Goal: Information Seeking & Learning: Find specific fact

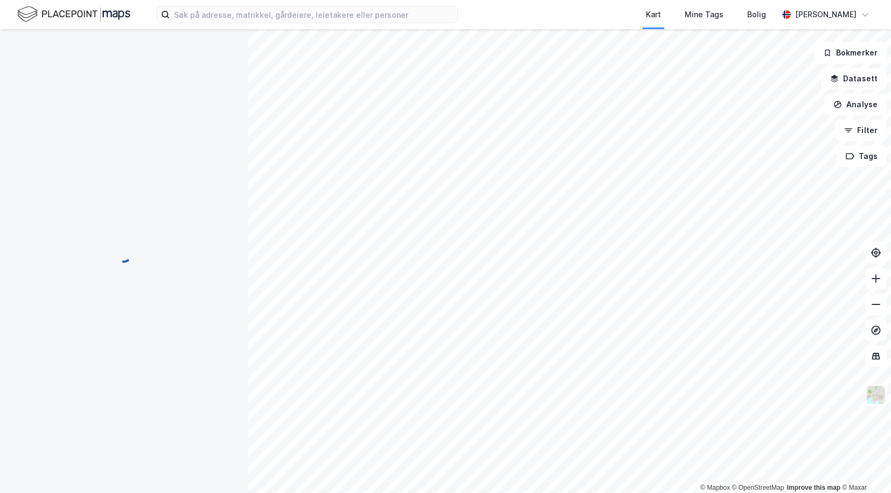
scroll to position [2, 0]
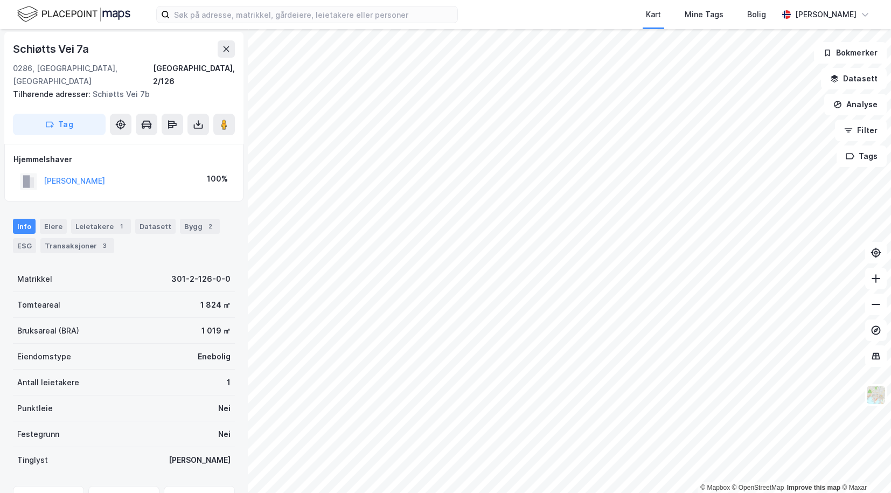
scroll to position [2, 0]
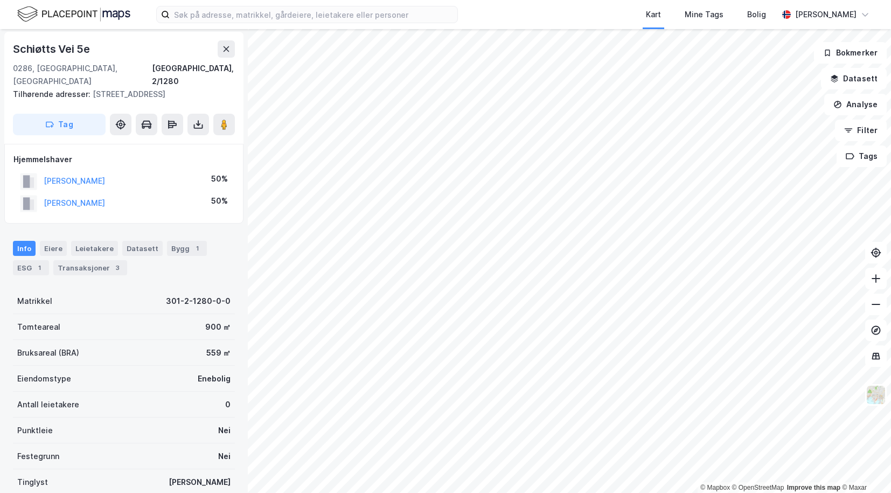
scroll to position [2, 0]
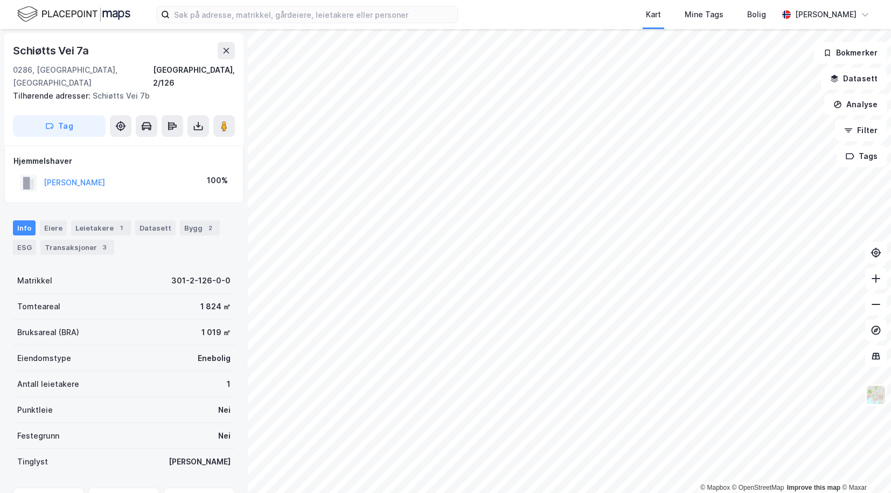
scroll to position [2, 0]
drag, startPoint x: 96, startPoint y: 51, endPoint x: 9, endPoint y: 50, distance: 87.3
click at [9, 50] on div "[STREET_ADDRESS] adresser: [STREET_ADDRESS] Tag" at bounding box center [123, 88] width 239 height 112
copy div "Schiøtts Vei 7a"
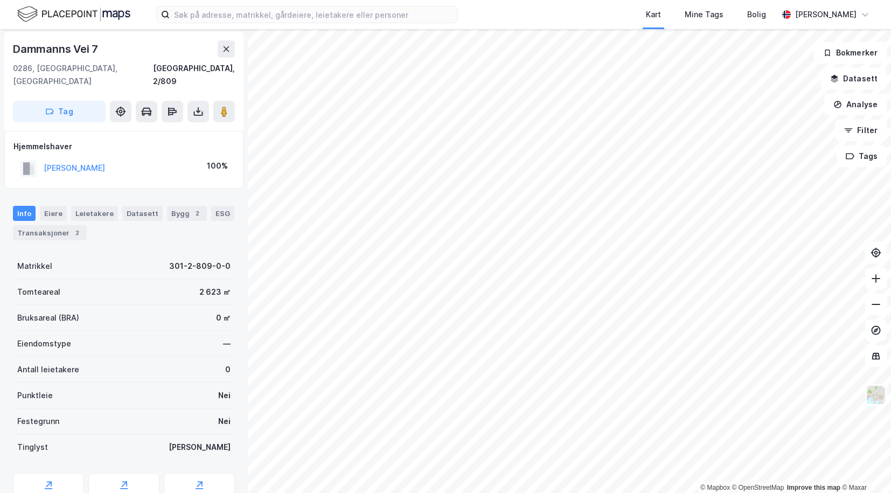
scroll to position [2, 0]
